Goal: Transaction & Acquisition: Download file/media

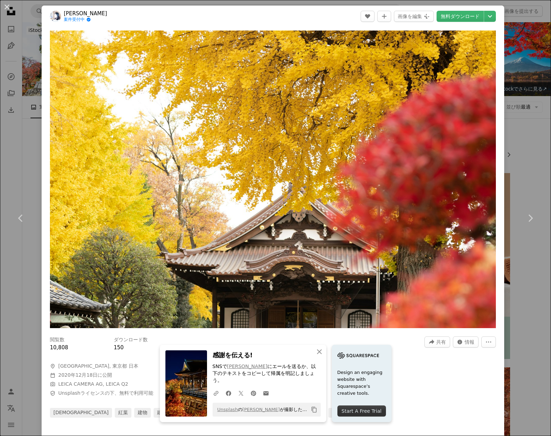
scroll to position [478, 0]
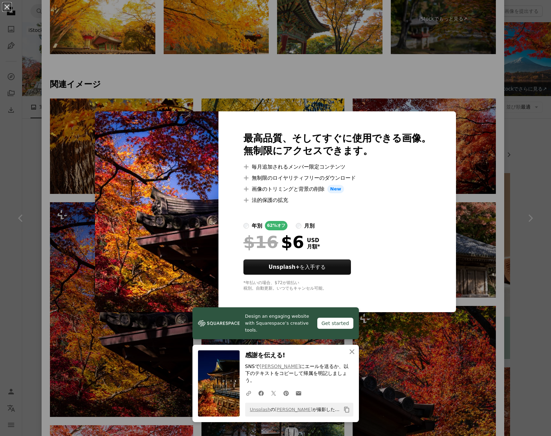
click at [159, 72] on div "An X shape Design an engaging website with Squarespace’s creative tools. Get st…" at bounding box center [275, 218] width 551 height 436
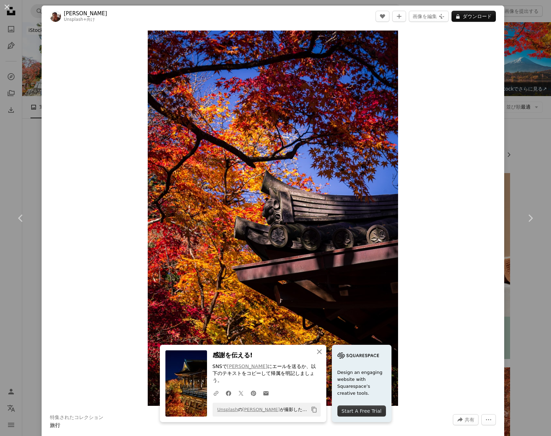
click at [526, 48] on div "An X shape Chevron left Chevron right An X shape 閉じる 感謝を伝える! SNSで [PERSON_NAME]…" at bounding box center [275, 218] width 551 height 436
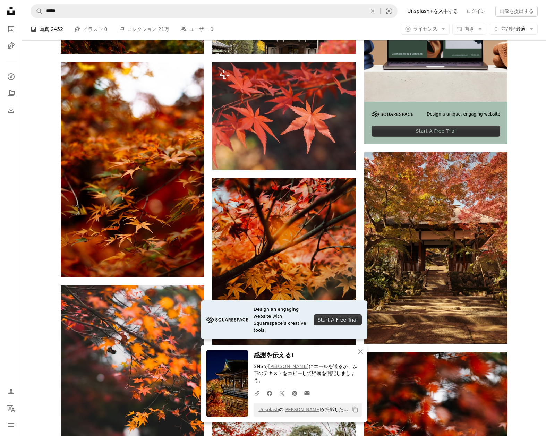
scroll to position [228, 0]
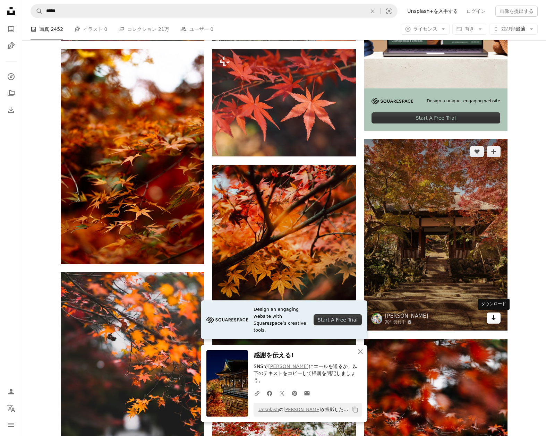
click at [498, 321] on link "Arrow pointing down" at bounding box center [493, 317] width 14 height 11
